Goal: Information Seeking & Learning: Find specific fact

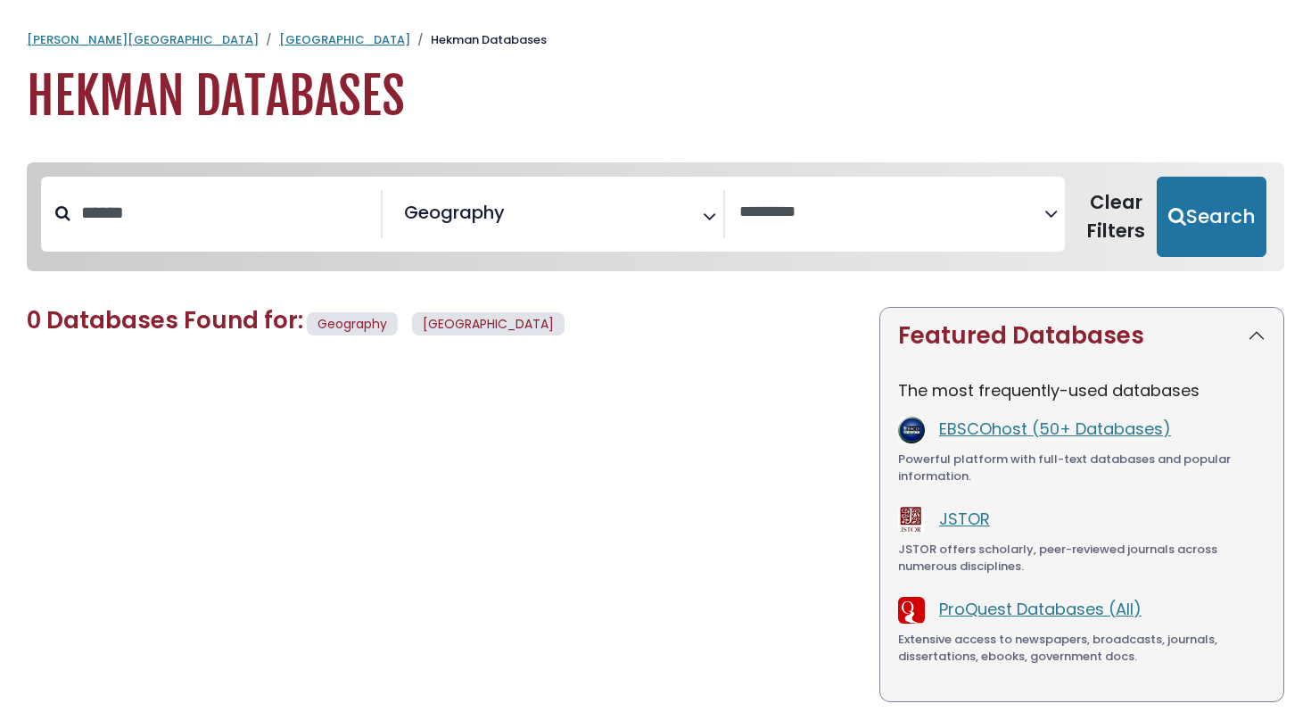
select select "Database Vendors Filter"
click at [253, 227] on input "******" at bounding box center [225, 212] width 310 height 29
click at [570, 226] on span "× Geography" at bounding box center [549, 214] width 305 height 48
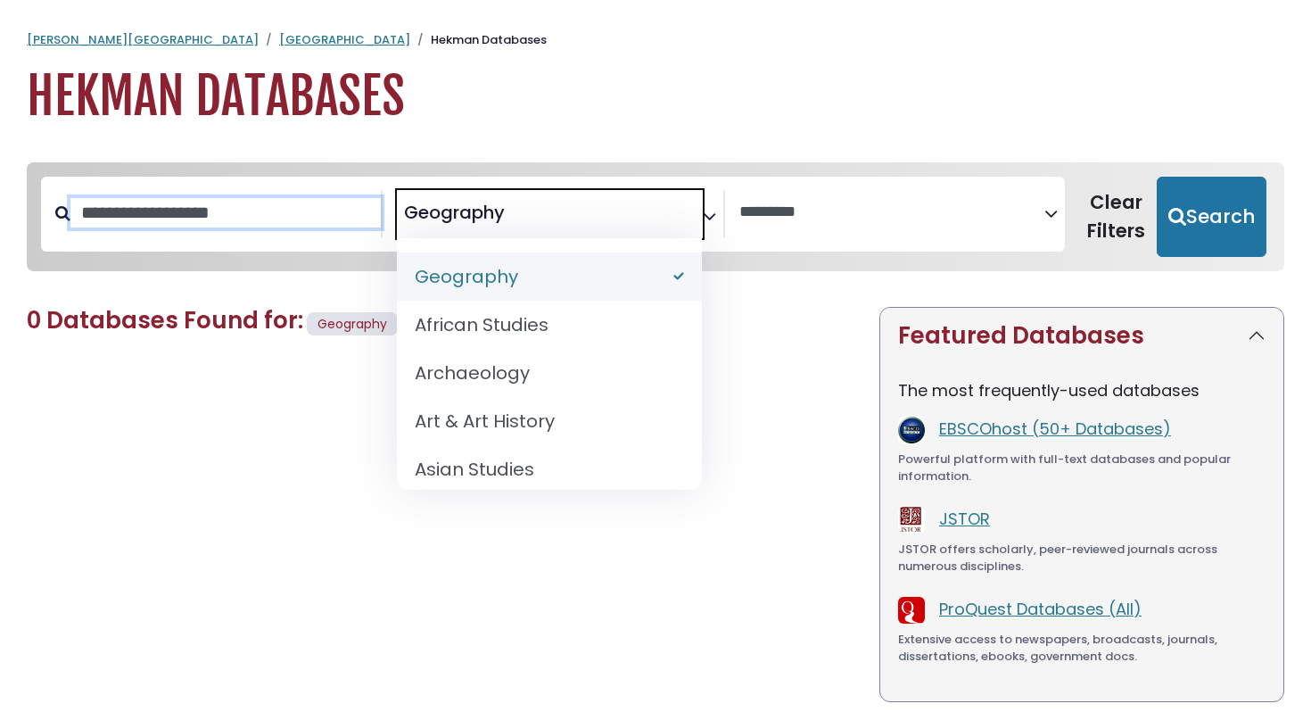
click at [256, 221] on input "Search database by title or keyword" at bounding box center [225, 212] width 310 height 29
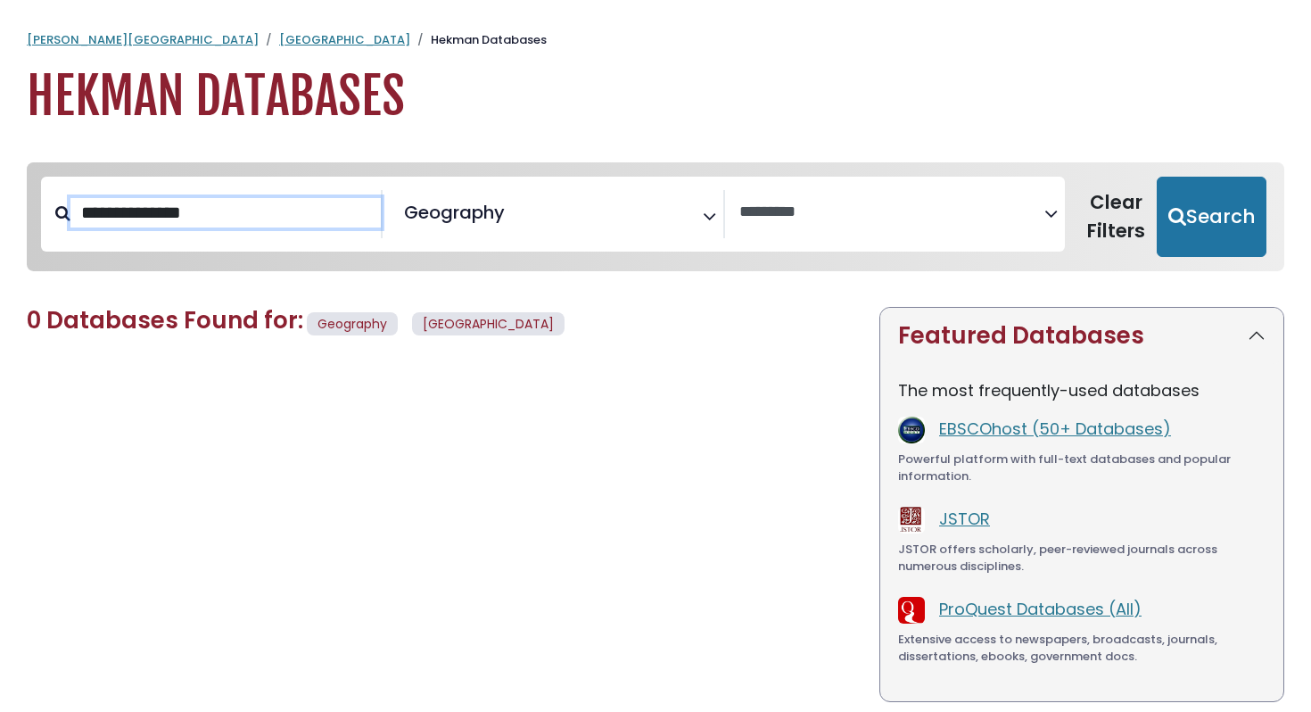
type input "**********"
click at [1157, 177] on button "Search" at bounding box center [1212, 217] width 110 height 80
select select "Database Vendors Filter"
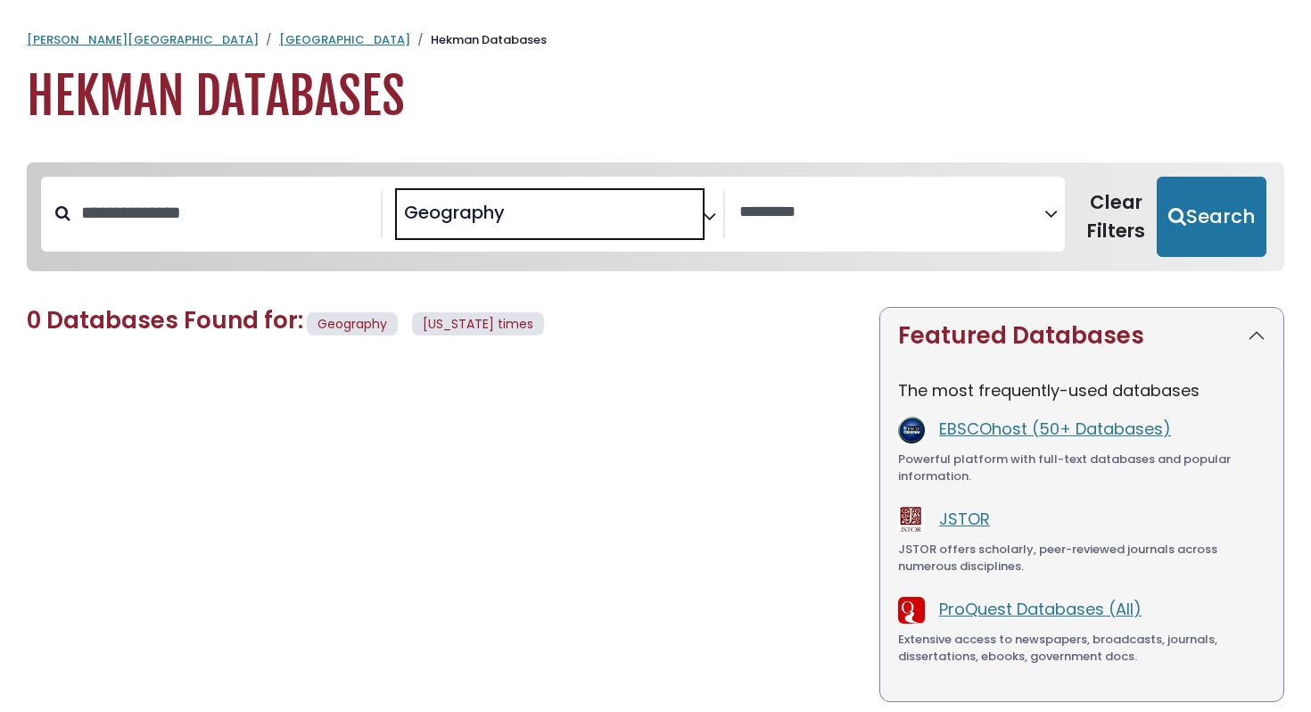
click at [508, 230] on span "× Geography" at bounding box center [549, 214] width 305 height 48
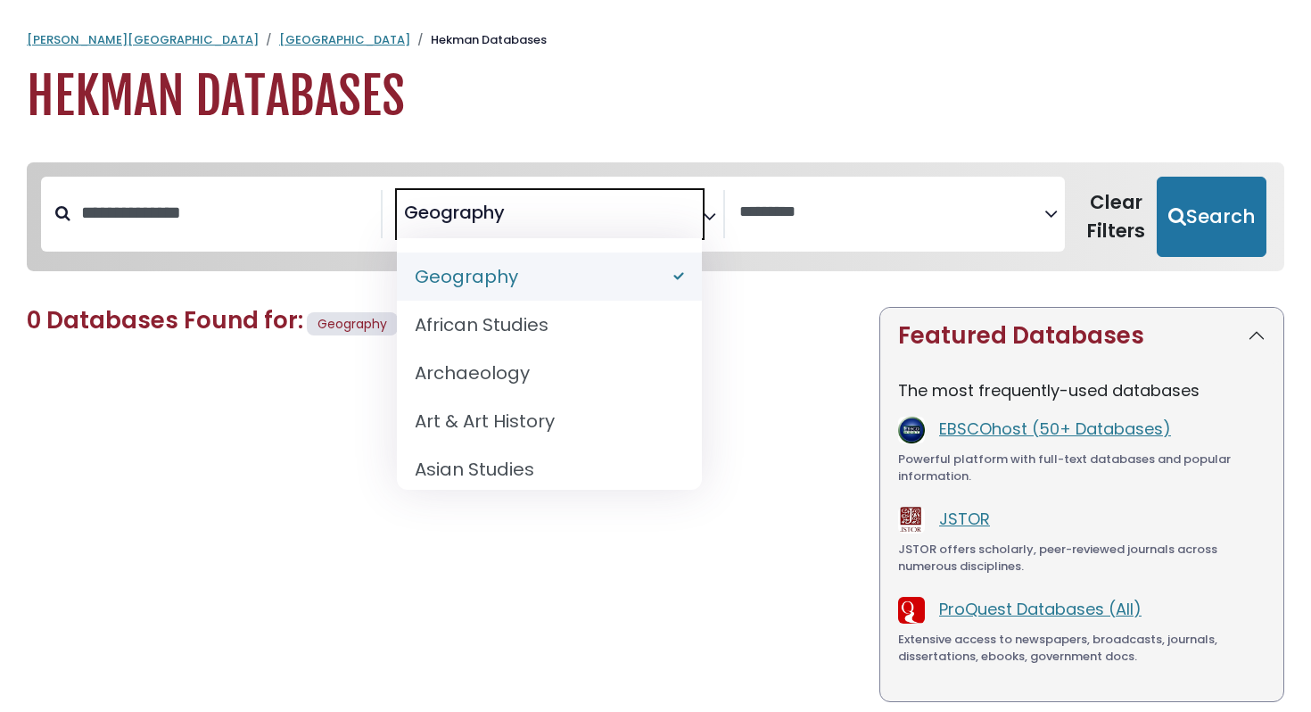
scroll to position [446, 0]
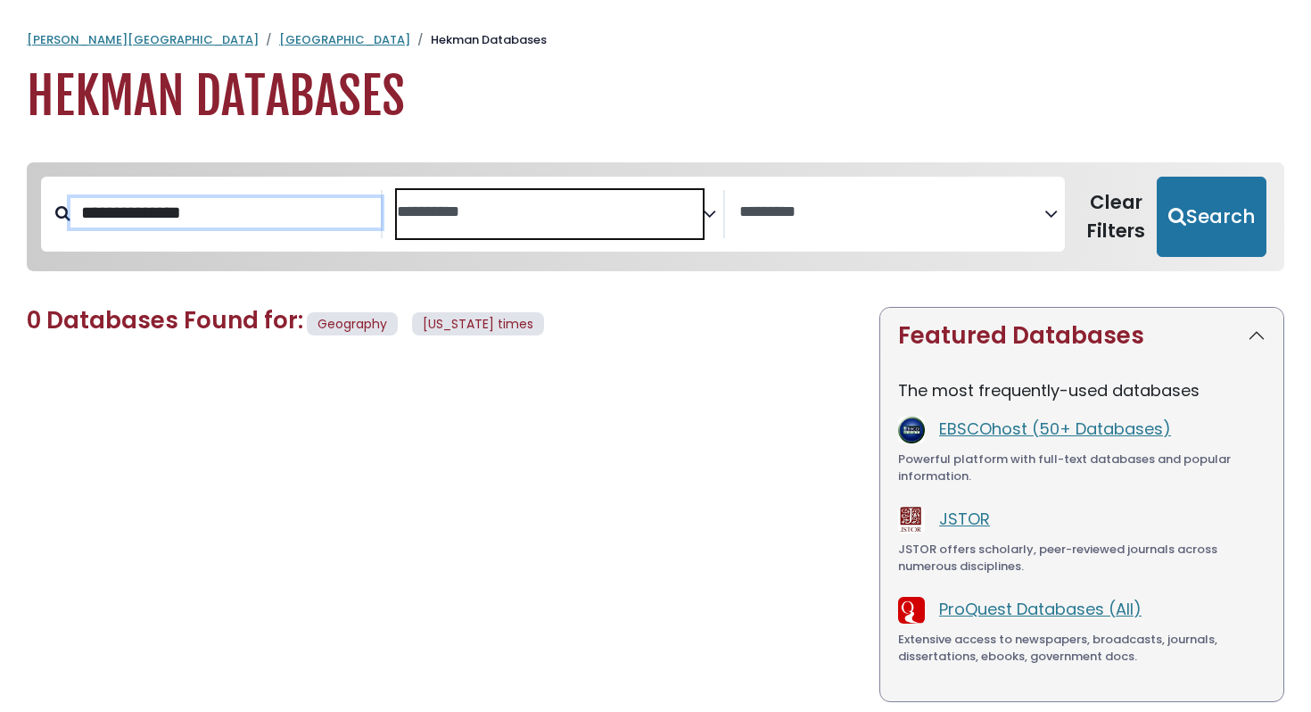
click at [230, 227] on input "**********" at bounding box center [225, 212] width 310 height 29
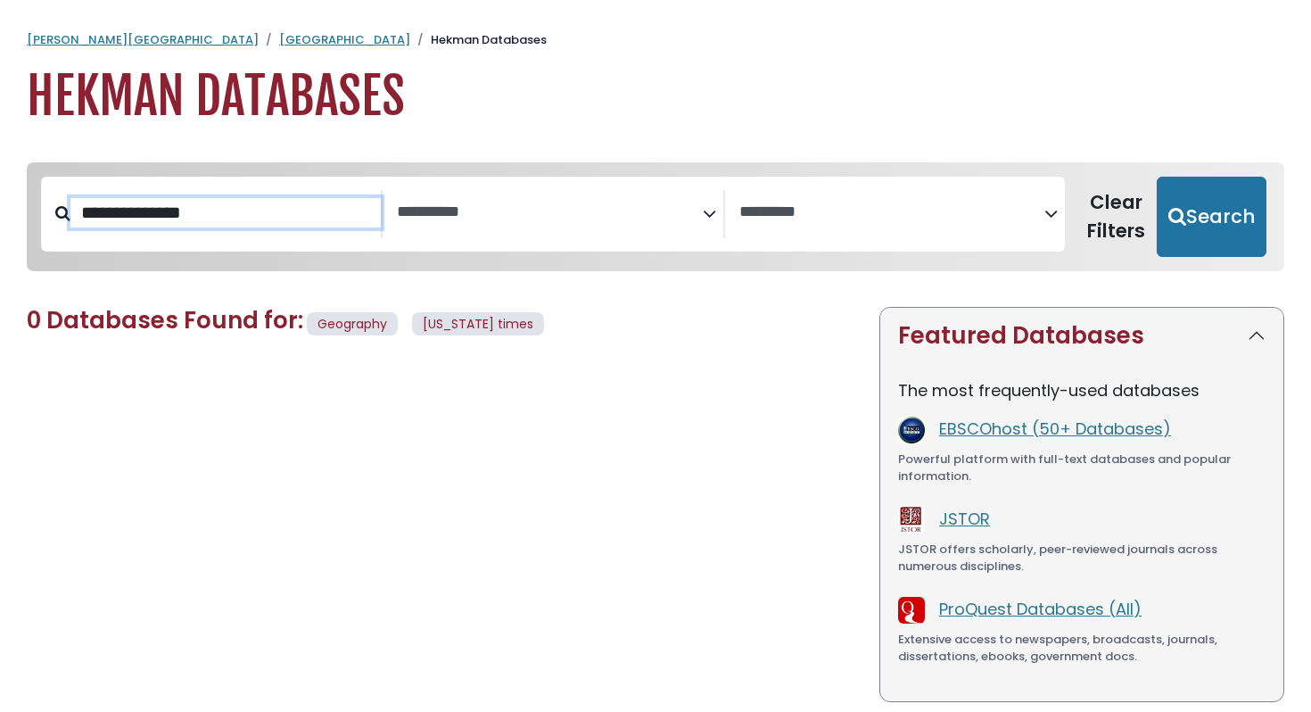
click at [1157, 177] on button "Search" at bounding box center [1212, 217] width 110 height 80
select select "Database Subject Filter"
select select "Database Vendors Filter"
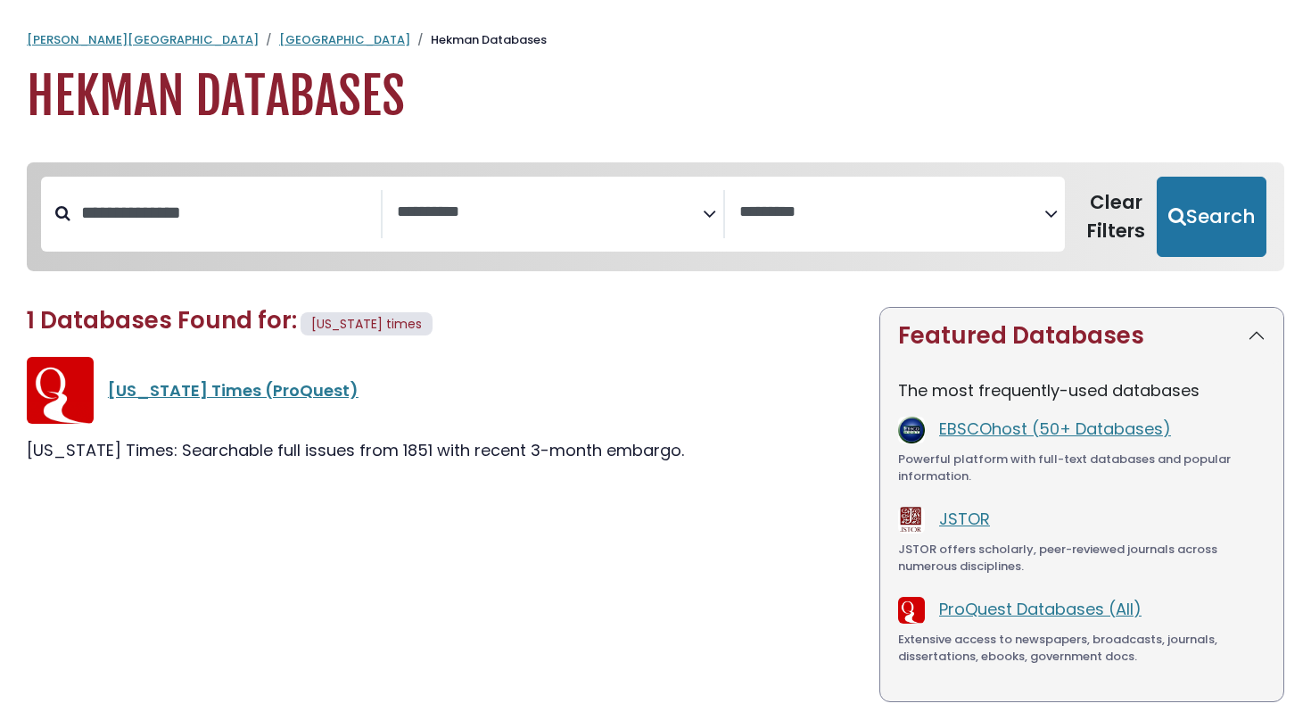
click at [232, 322] on span "1 Databases Found for:" at bounding box center [162, 320] width 270 height 32
click at [232, 323] on span "1 Databases Found for:" at bounding box center [162, 320] width 270 height 32
click at [255, 392] on link "New York Times (ProQuest)" at bounding box center [233, 390] width 251 height 22
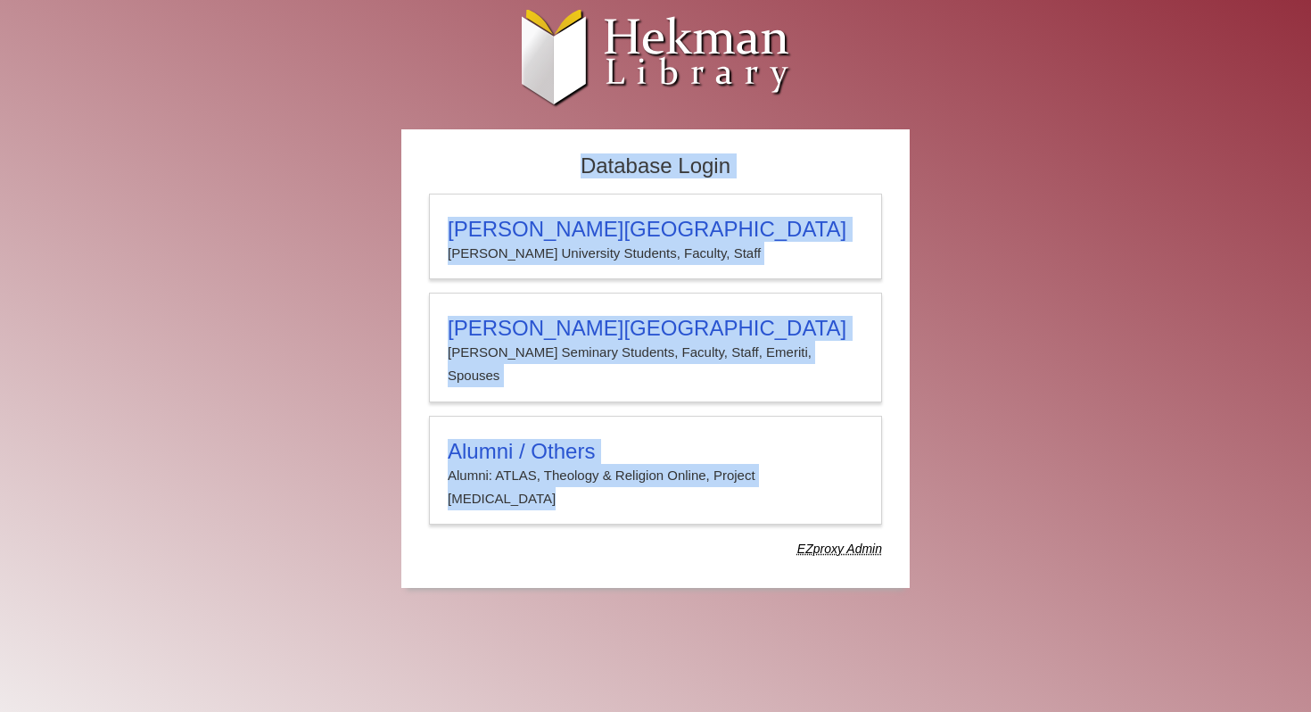
drag, startPoint x: 285, startPoint y: 275, endPoint x: 449, endPoint y: 503, distance: 280.7
click at [449, 503] on div "Database Login [PERSON_NAME][GEOGRAPHIC_DATA][PERSON_NAME] Students, Faculty, S…" at bounding box center [655, 367] width 1071 height 476
click at [449, 538] on div "EZproxy Admin" at bounding box center [655, 549] width 453 height 22
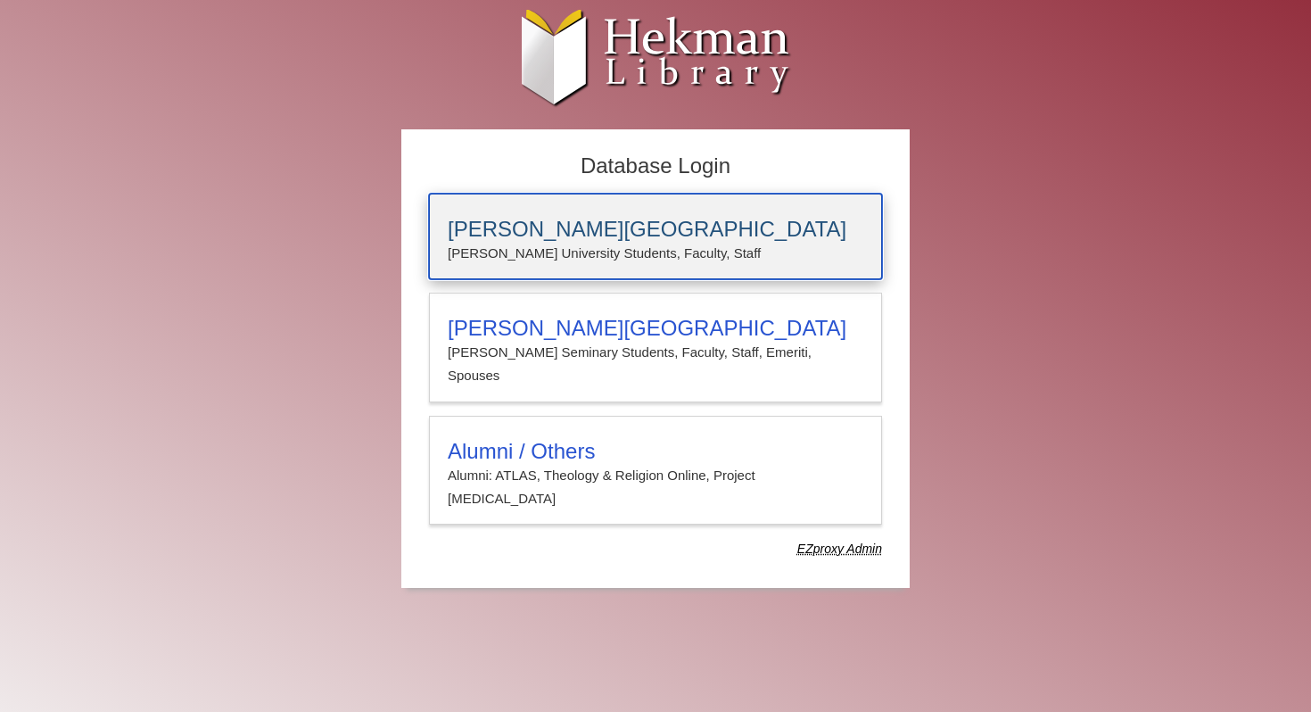
click at [575, 234] on h3 "[PERSON_NAME][GEOGRAPHIC_DATA]" at bounding box center [656, 229] width 416 height 25
